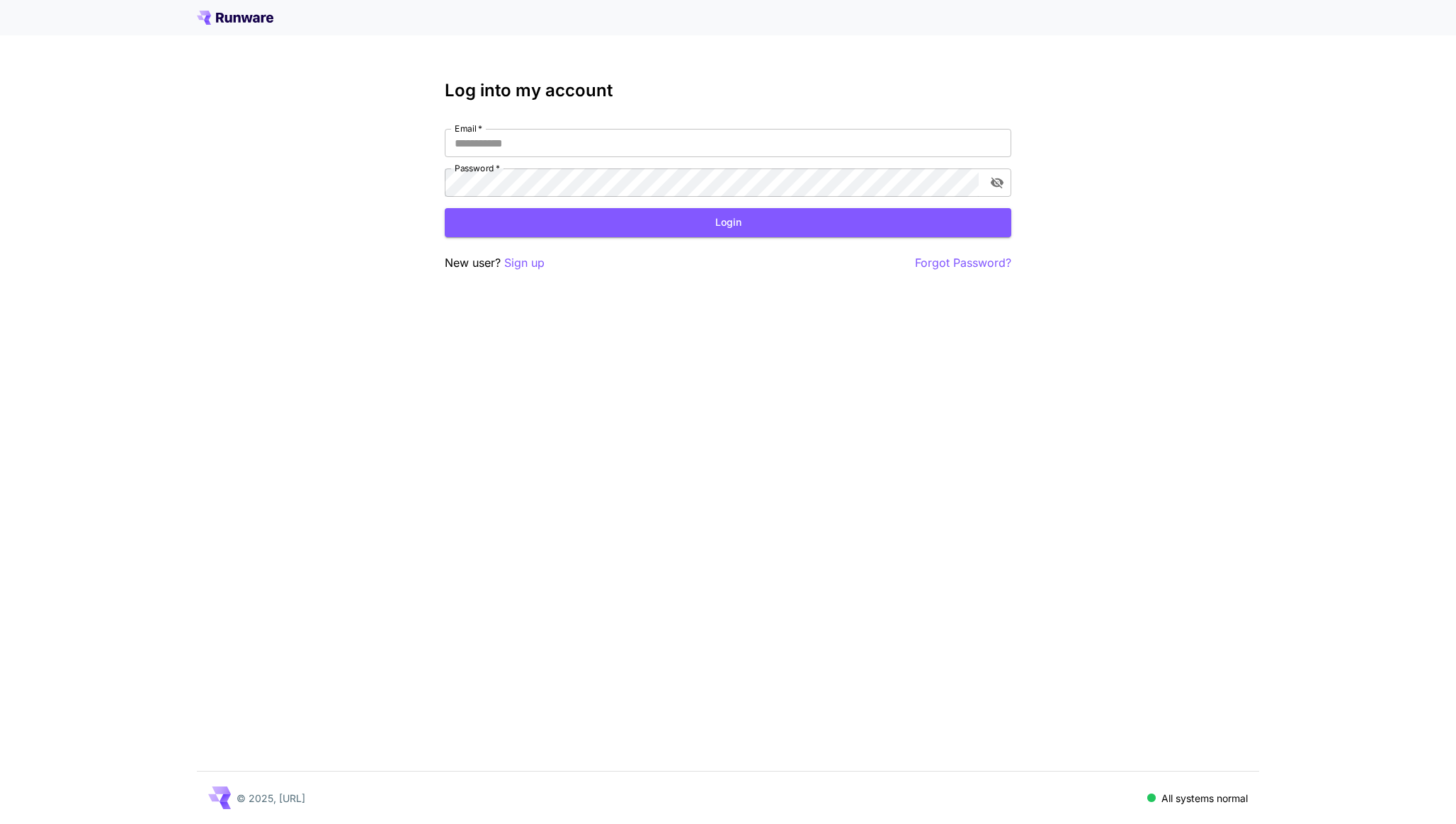
type input "**********"
drag, startPoint x: 0, startPoint y: 0, endPoint x: 615, endPoint y: 213, distance: 650.8
click at [615, 213] on button "Login" at bounding box center [728, 222] width 567 height 29
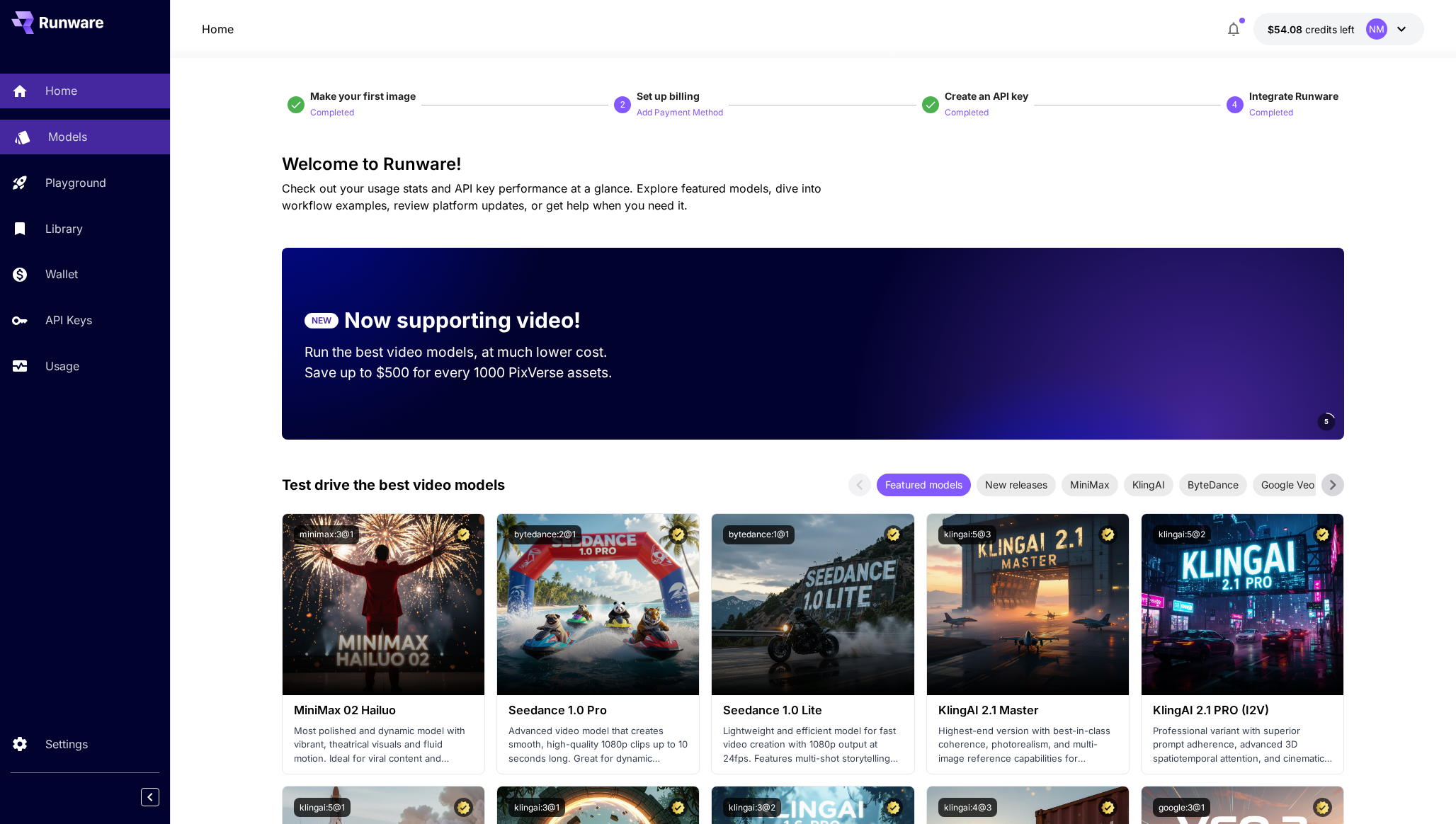
click at [104, 132] on div "Models" at bounding box center [104, 136] width 110 height 17
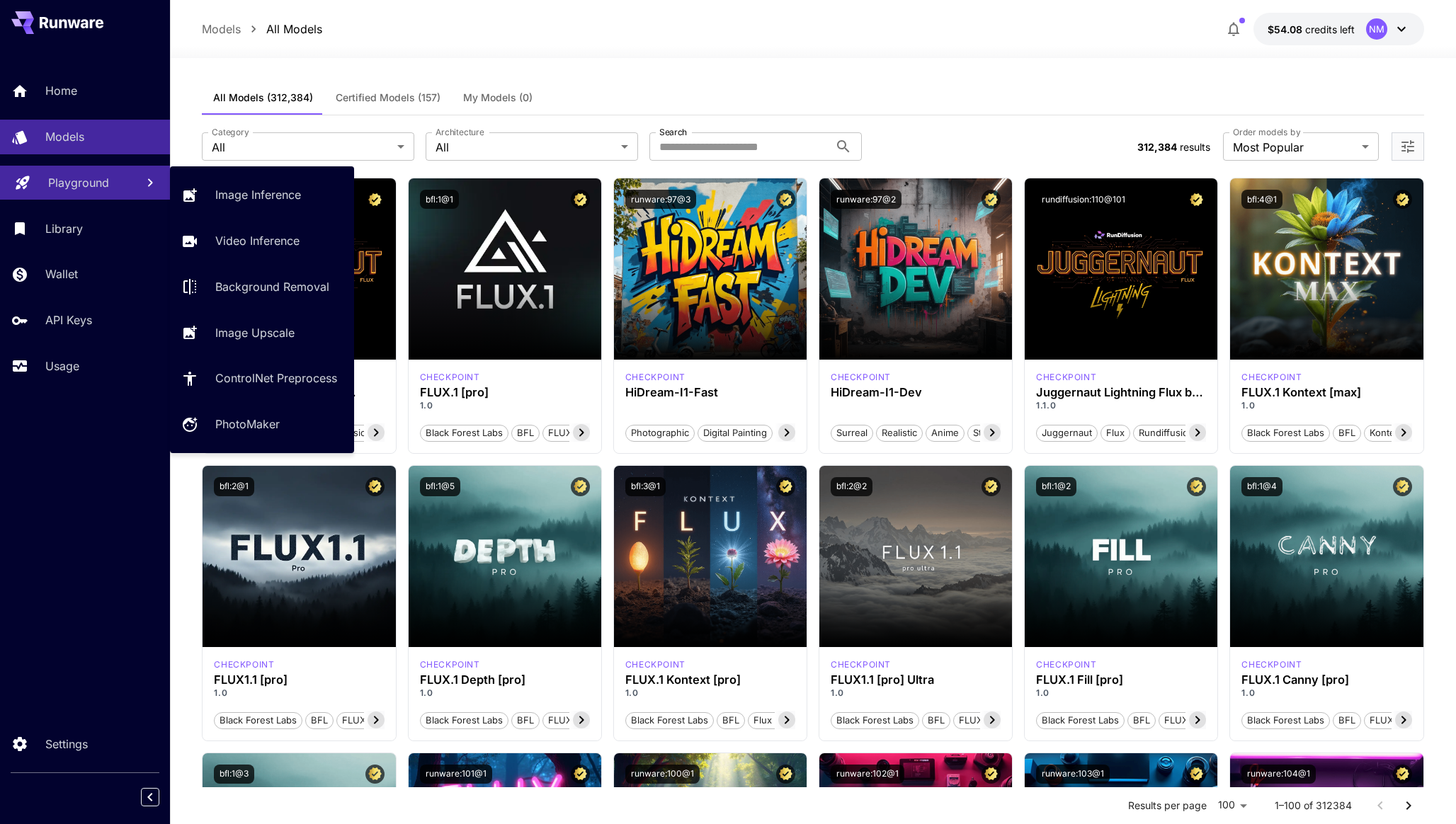
click at [96, 185] on p "Playground" at bounding box center [79, 182] width 61 height 17
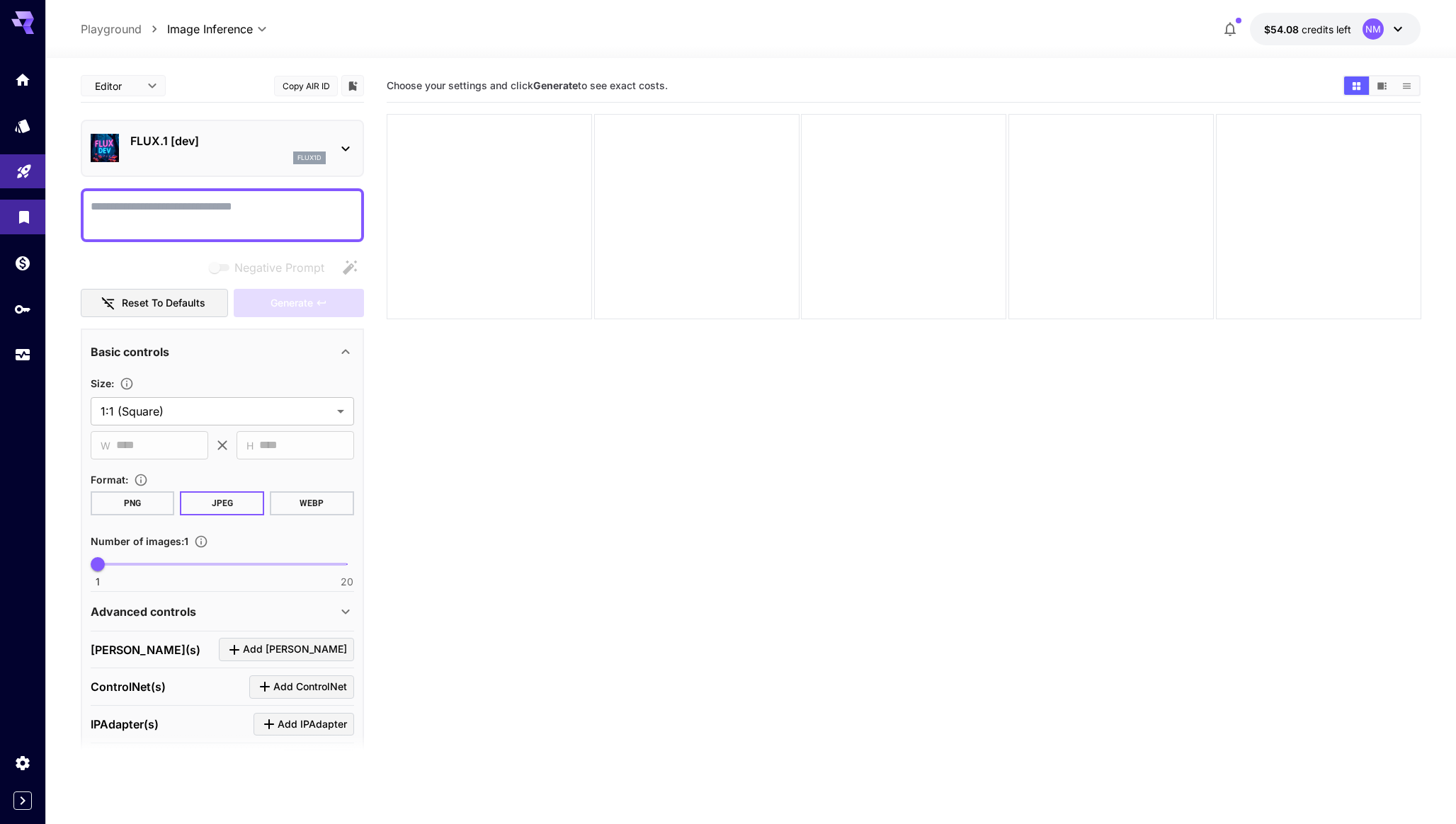
click at [30, 219] on icon "Library" at bounding box center [24, 213] width 17 height 17
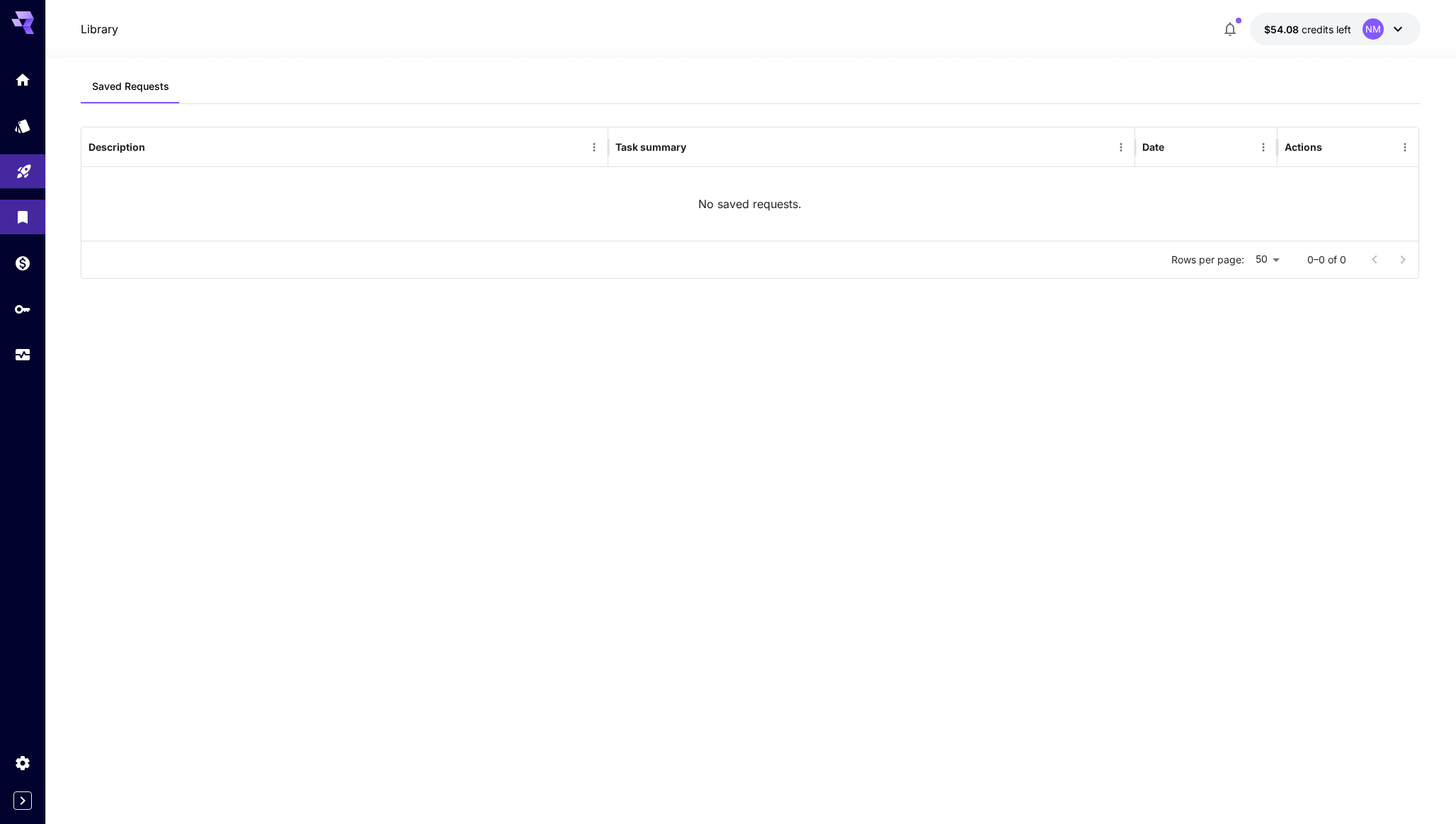
click at [20, 154] on div at bounding box center [23, 216] width 45 height 309
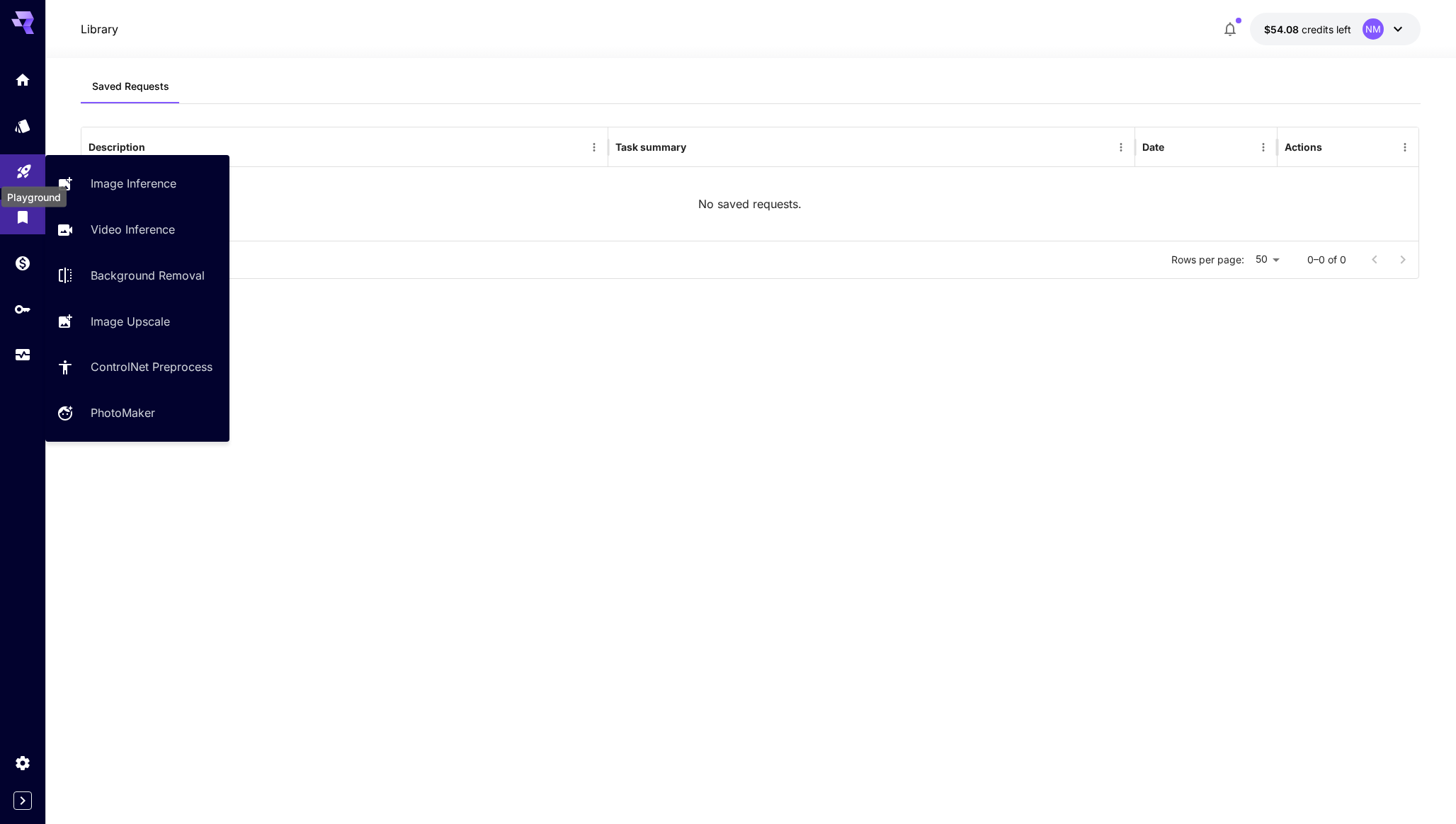
click at [14, 168] on link at bounding box center [23, 172] width 45 height 35
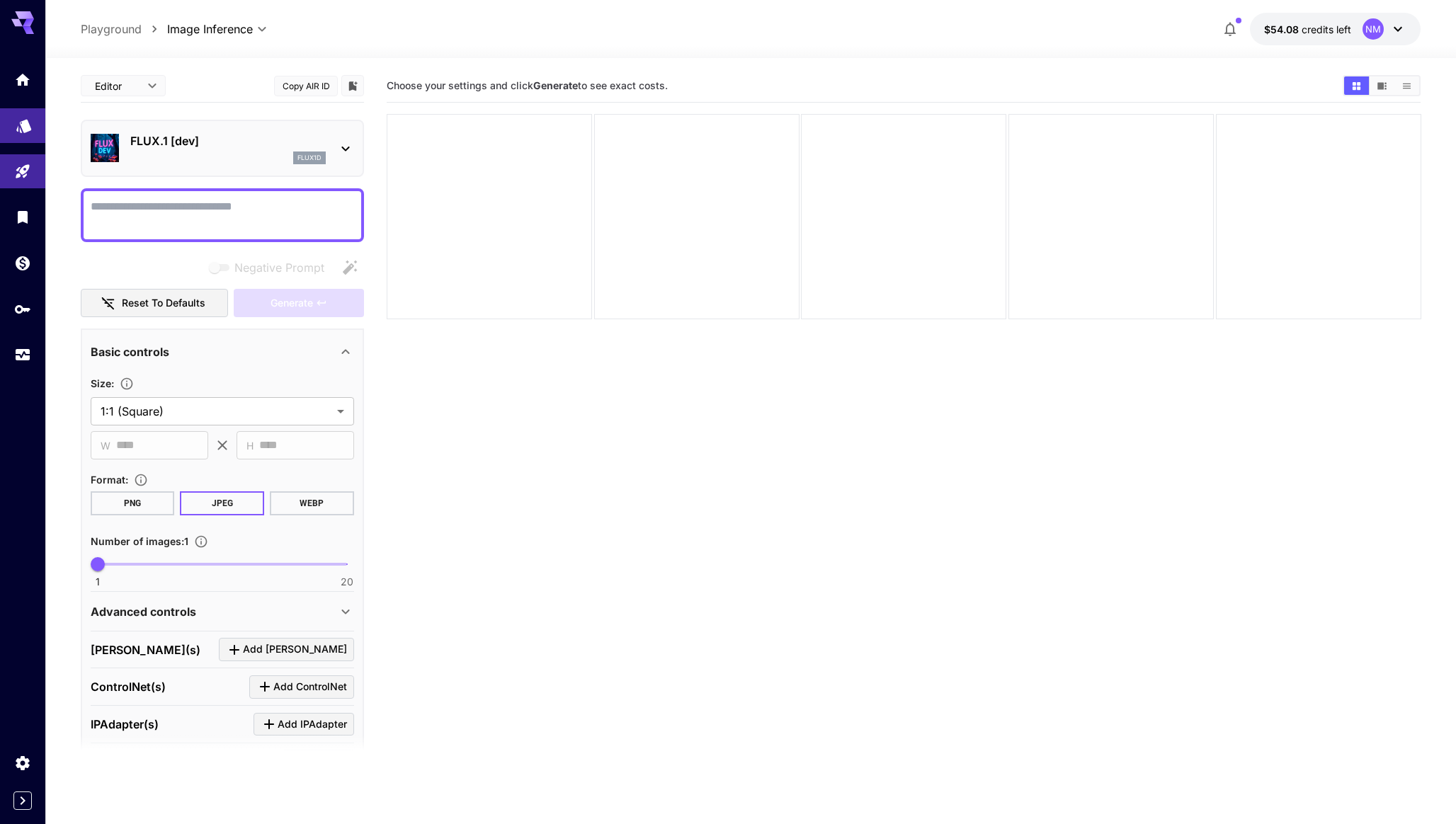
click at [17, 136] on link at bounding box center [23, 126] width 45 height 35
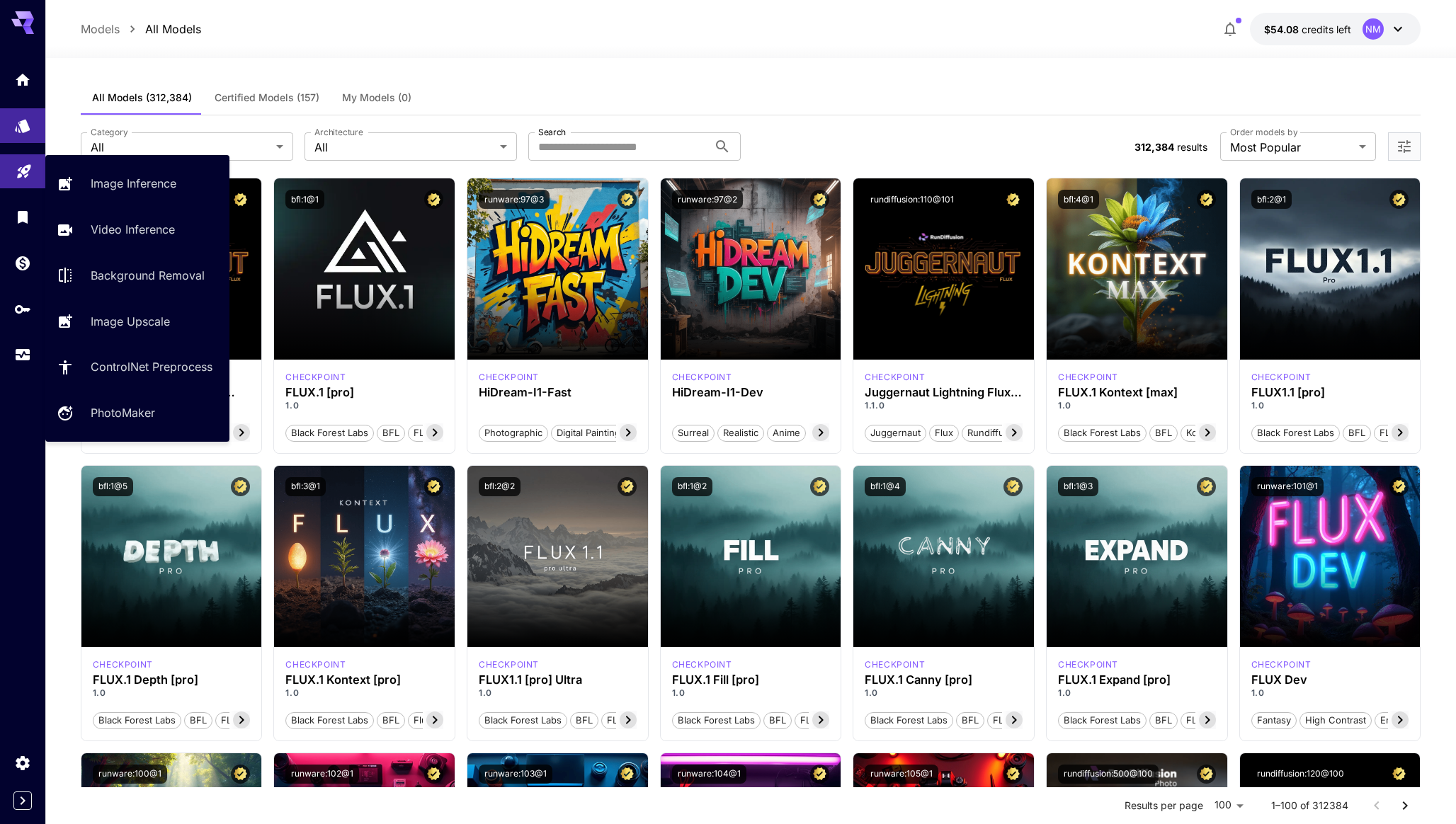
click at [14, 189] on link at bounding box center [23, 172] width 45 height 35
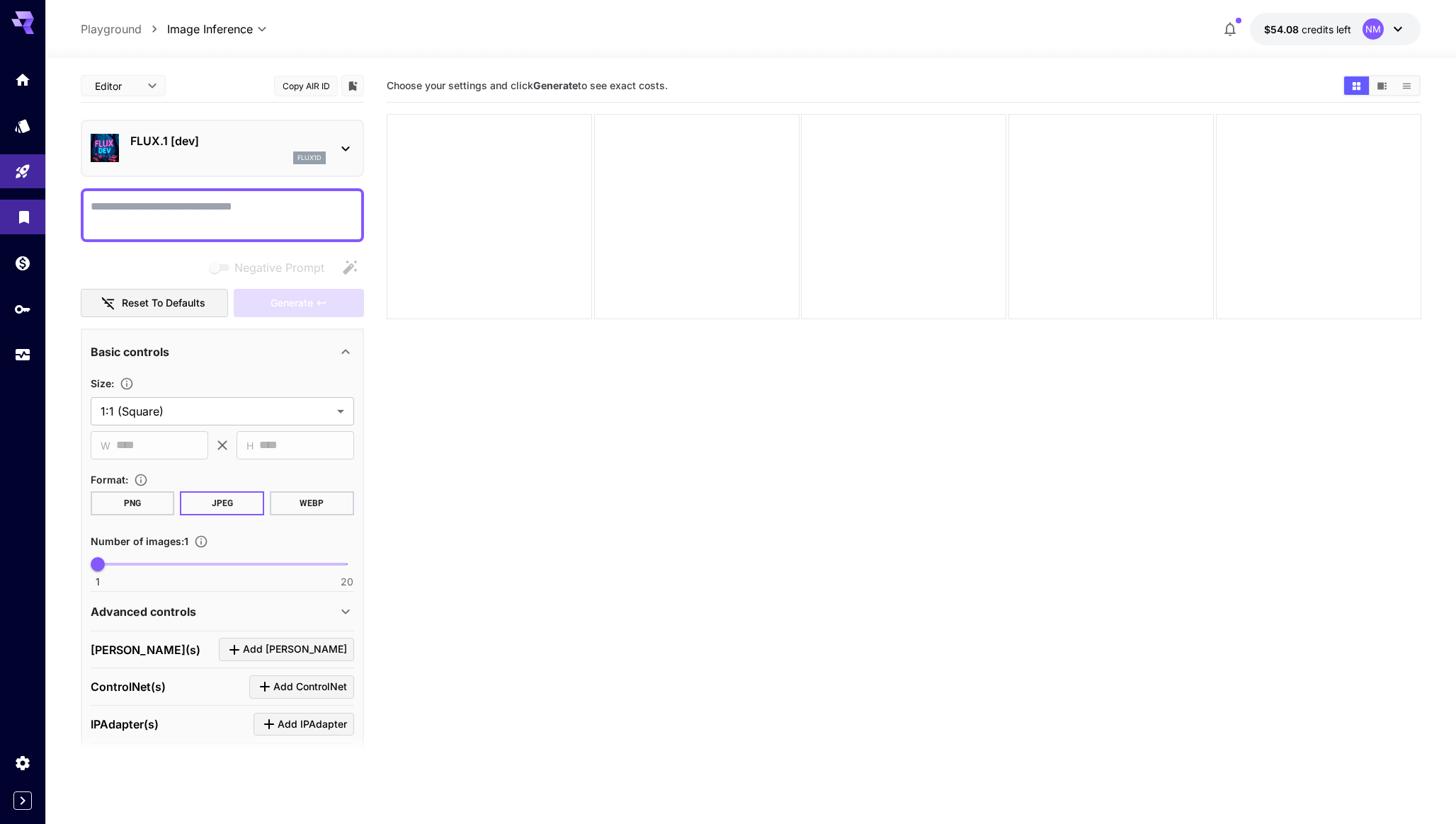
click at [11, 211] on link at bounding box center [23, 217] width 45 height 35
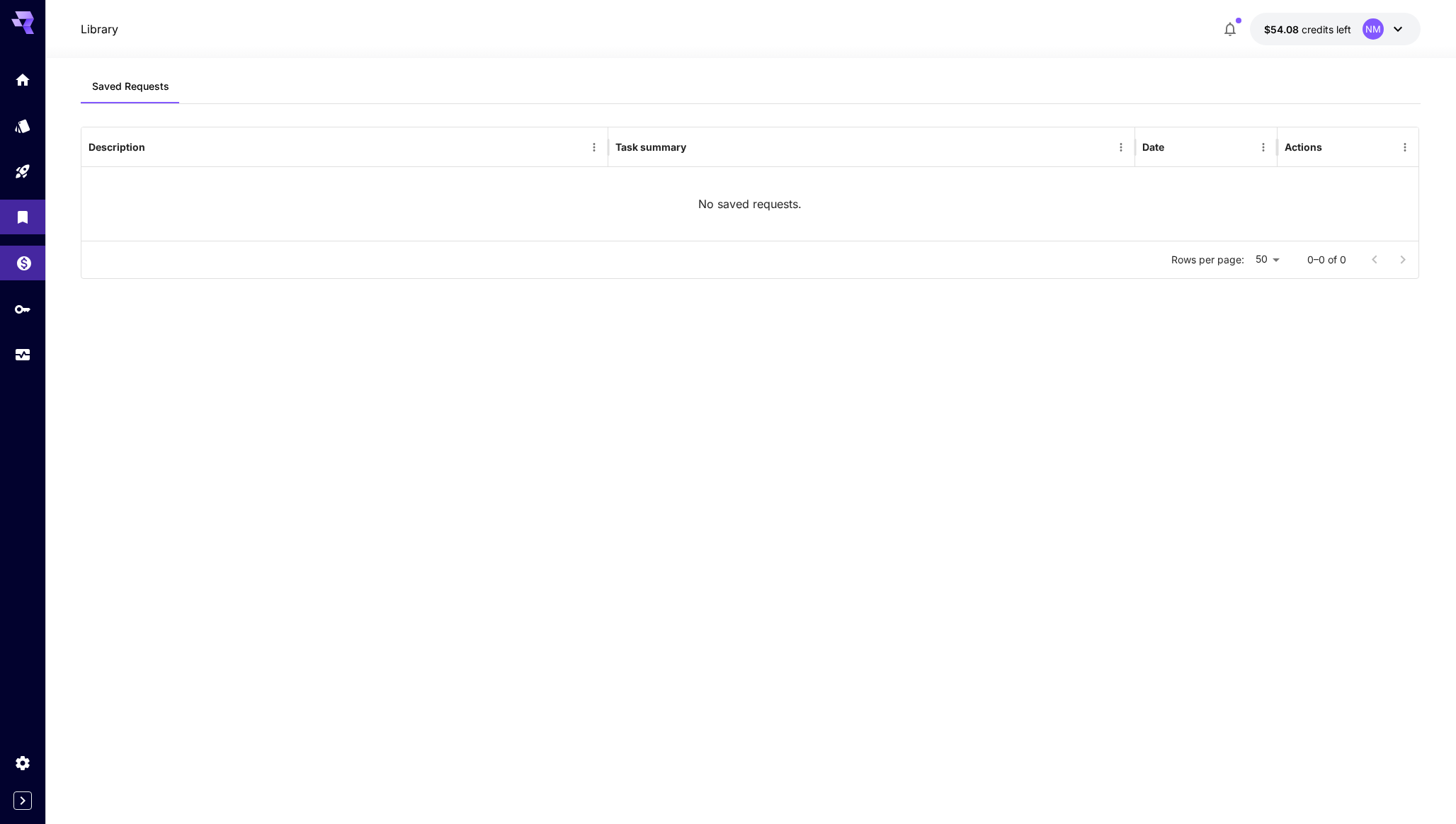
click at [11, 260] on link at bounding box center [23, 263] width 45 height 35
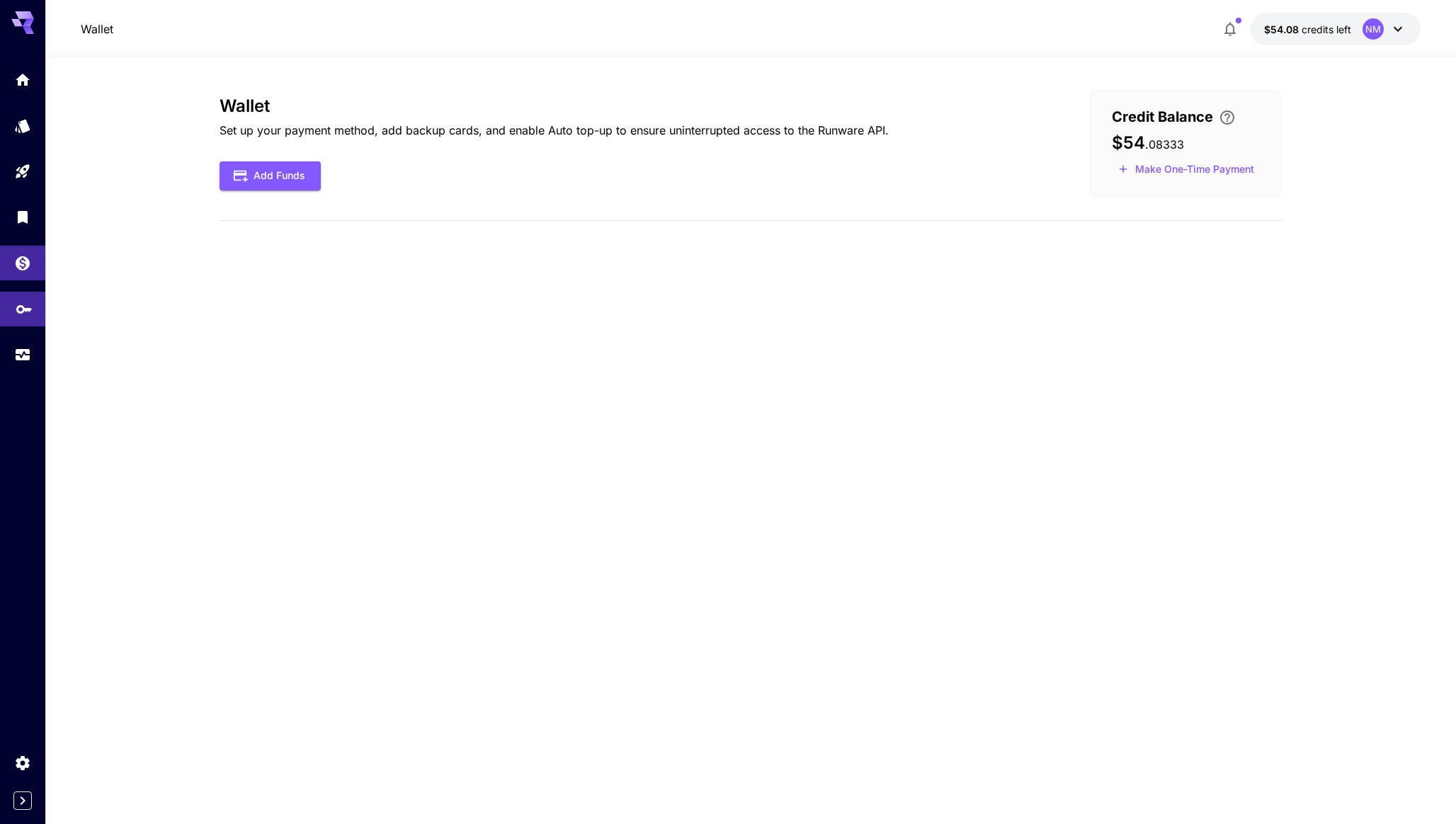
click at [17, 305] on icon "API Keys" at bounding box center [24, 305] width 16 height 8
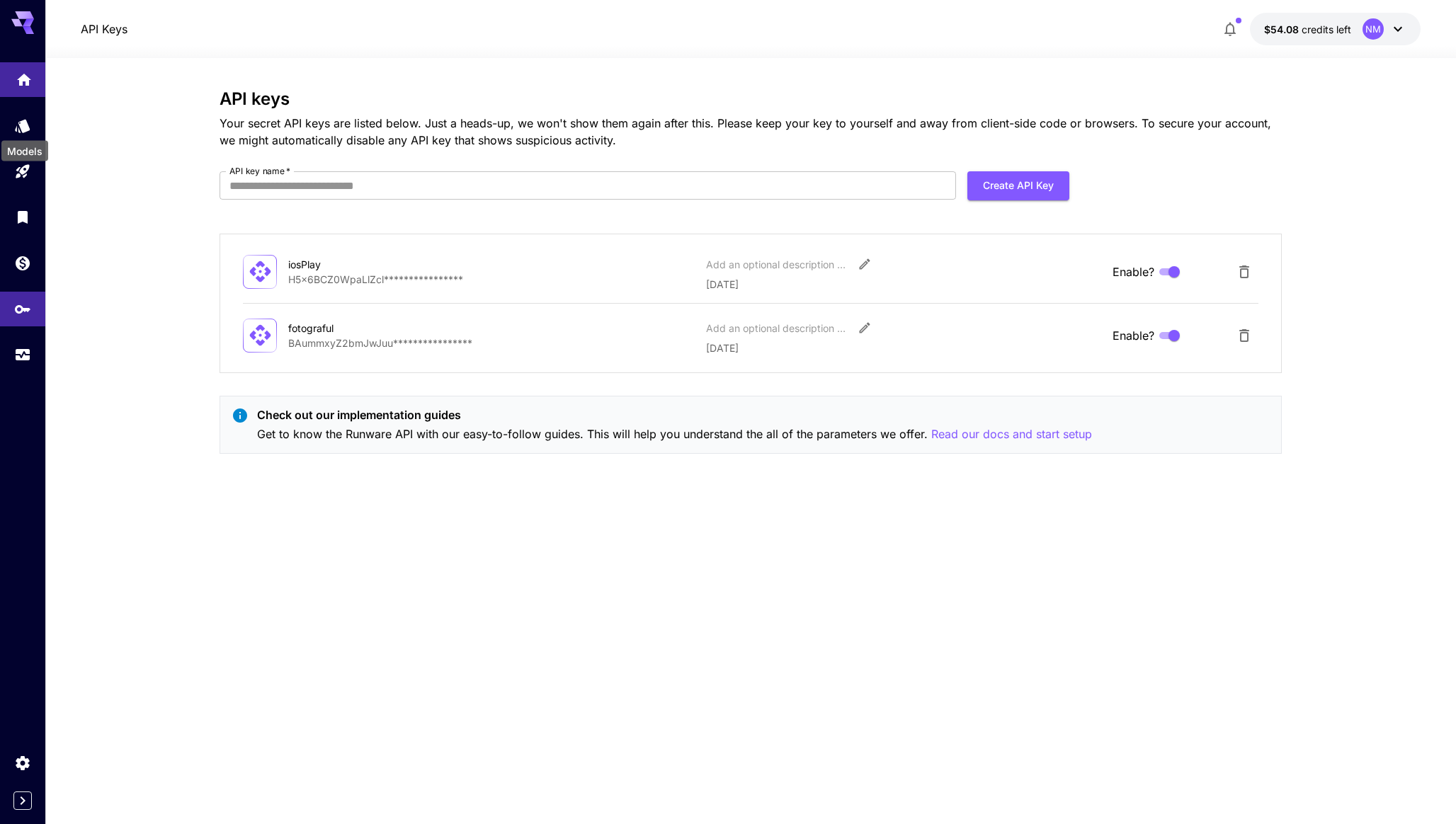
click at [23, 82] on icon "Home" at bounding box center [24, 76] width 17 height 17
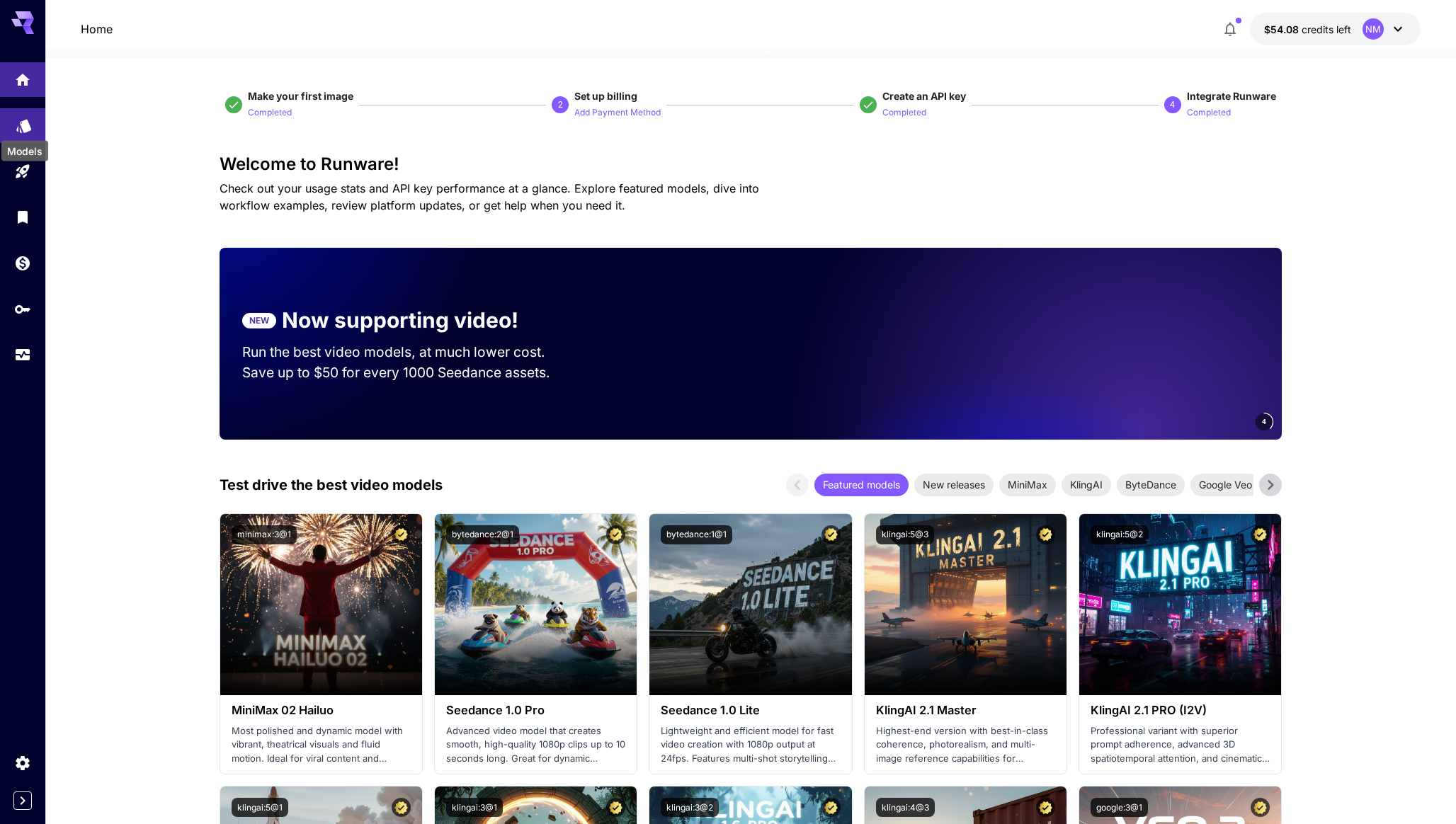
click at [30, 129] on icon "Models" at bounding box center [24, 125] width 17 height 17
